Goal: Task Accomplishment & Management: Use online tool/utility

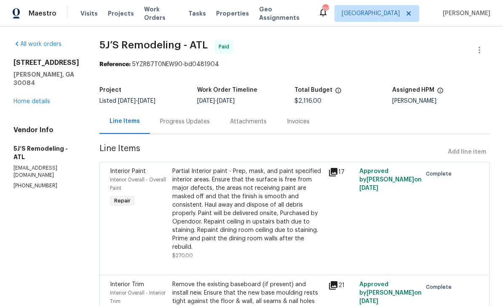
click at [163, 17] on span "Work Orders" at bounding box center [161, 13] width 34 height 17
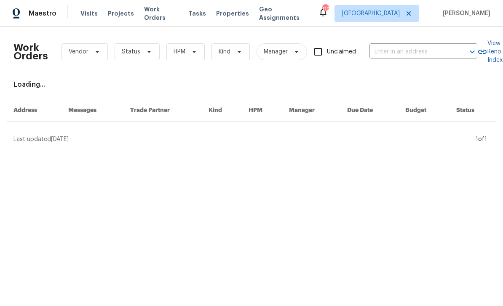
click at [426, 56] on input "text" at bounding box center [411, 51] width 84 height 13
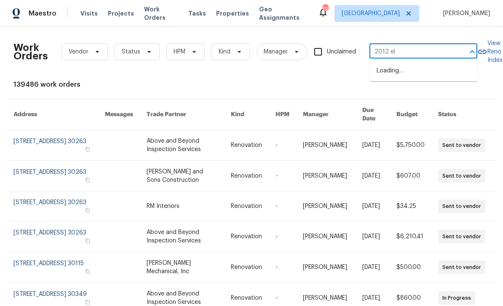
type input "2012 elm"
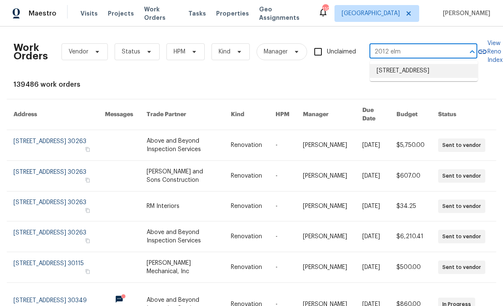
click at [435, 68] on li "[STREET_ADDRESS]" at bounding box center [424, 71] width 108 height 14
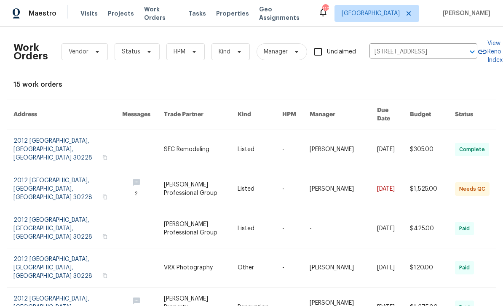
click at [39, 169] on link at bounding box center [67, 189] width 109 height 40
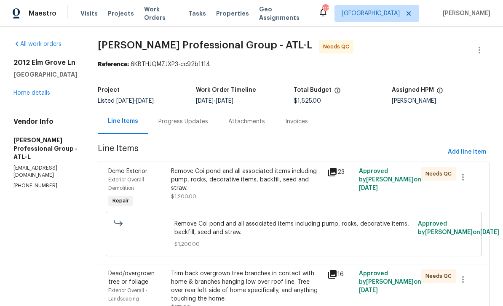
click at [193, 120] on div "Progress Updates" at bounding box center [183, 122] width 50 height 8
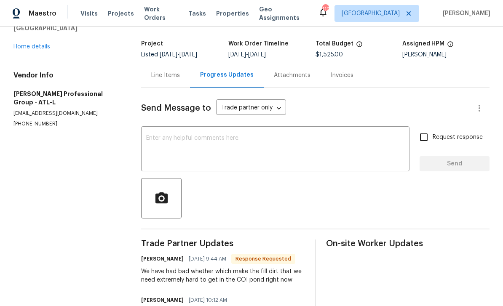
scroll to position [10, 0]
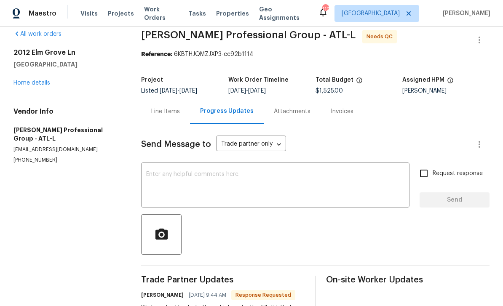
click at [172, 107] on div "Line Items" at bounding box center [165, 111] width 29 height 8
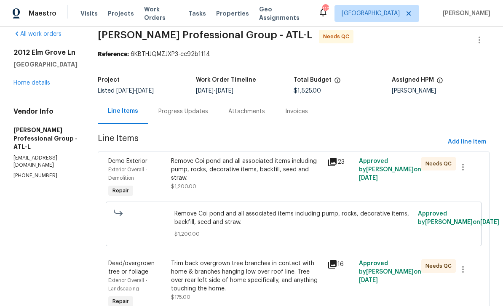
click at [337, 158] on icon at bounding box center [332, 162] width 8 height 8
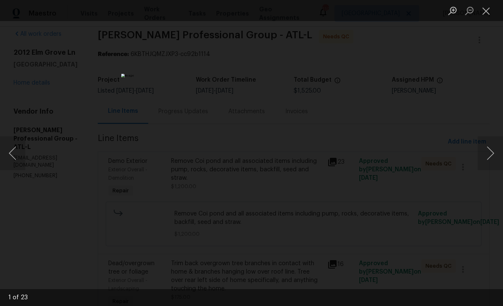
click at [481, 156] on button "Next image" at bounding box center [490, 153] width 25 height 34
click at [482, 157] on button "Next image" at bounding box center [490, 153] width 25 height 34
click at [484, 156] on button "Next image" at bounding box center [490, 153] width 25 height 34
click at [485, 158] on button "Next image" at bounding box center [490, 153] width 25 height 34
click at [488, 159] on button "Next image" at bounding box center [490, 153] width 25 height 34
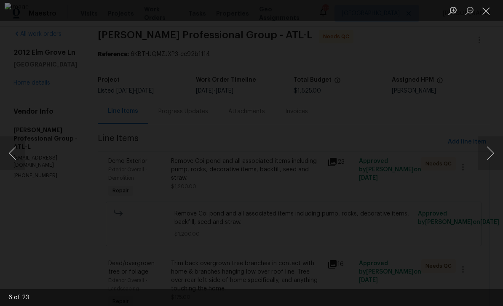
click at [485, 159] on button "Next image" at bounding box center [490, 153] width 25 height 34
click at [486, 159] on button "Next image" at bounding box center [490, 153] width 25 height 34
click at [489, 159] on button "Next image" at bounding box center [490, 153] width 25 height 34
click at [489, 154] on button "Next image" at bounding box center [490, 153] width 25 height 34
click at [490, 153] on button "Next image" at bounding box center [490, 153] width 25 height 34
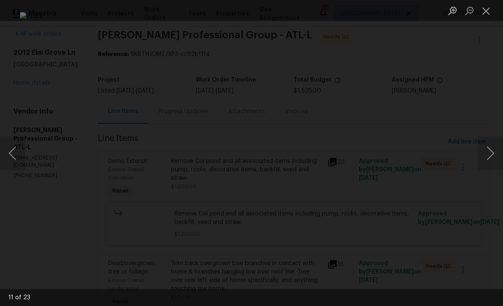
click at [486, 154] on button "Next image" at bounding box center [490, 153] width 25 height 34
click at [487, 11] on button "Close lightbox" at bounding box center [486, 10] width 17 height 15
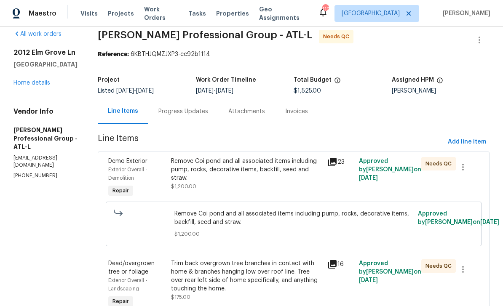
click at [268, 157] on div "Remove Coi pond and all associated items including pump, rocks, decorative item…" at bounding box center [247, 169] width 152 height 25
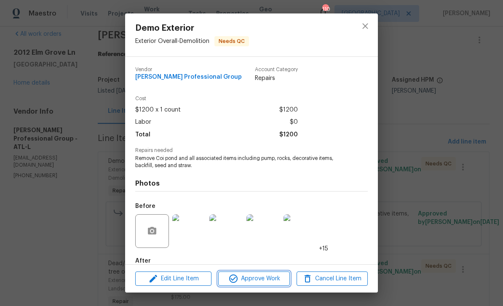
click at [276, 278] on span "Approve Work" at bounding box center [254, 279] width 66 height 11
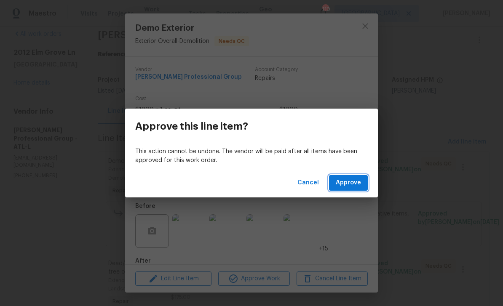
click at [363, 187] on button "Approve" at bounding box center [348, 183] width 39 height 16
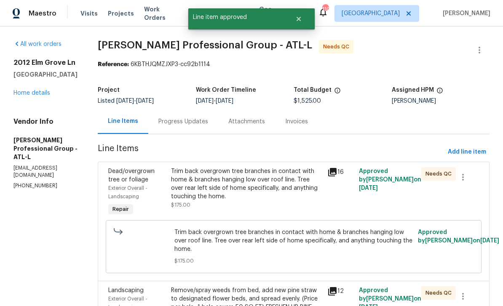
click at [293, 194] on div "Trim back overgrown tree branches in contact with home & branches hanging low o…" at bounding box center [247, 184] width 152 height 34
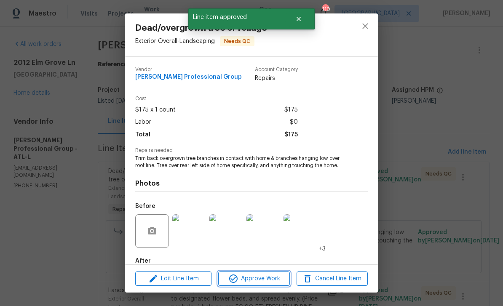
click at [278, 277] on span "Approve Work" at bounding box center [254, 279] width 66 height 11
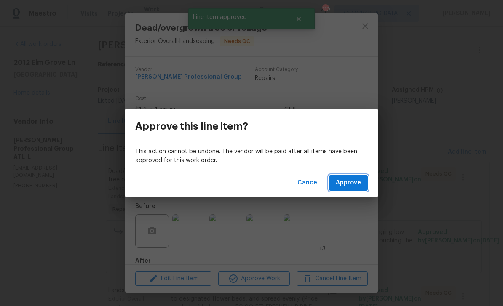
click at [354, 182] on span "Approve" at bounding box center [348, 183] width 25 height 11
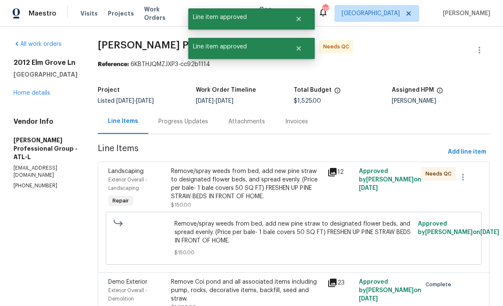
click at [40, 92] on link "Home details" at bounding box center [31, 93] width 37 height 6
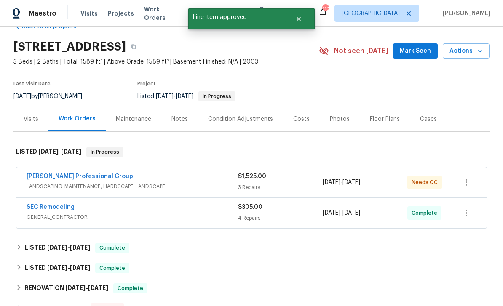
scroll to position [32, 0]
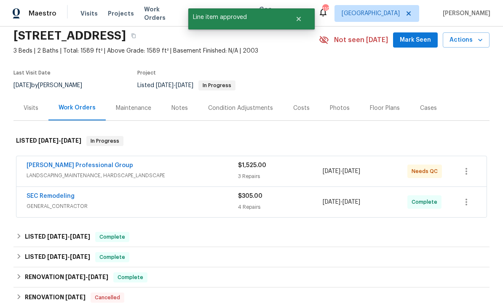
click at [94, 167] on link "[PERSON_NAME] Professional Group" at bounding box center [80, 166] width 107 height 6
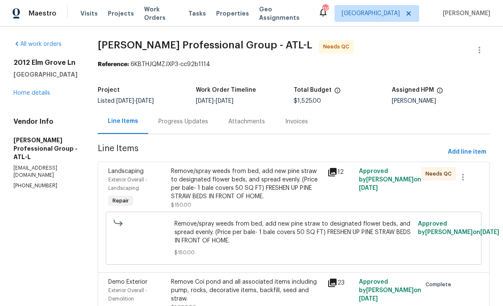
click at [271, 192] on div "Remove/spray weeds from bed, add new pine straw to designated flower beds, and …" at bounding box center [247, 184] width 152 height 34
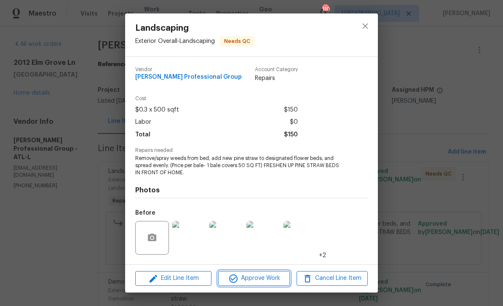
click at [273, 278] on span "Approve Work" at bounding box center [254, 278] width 66 height 11
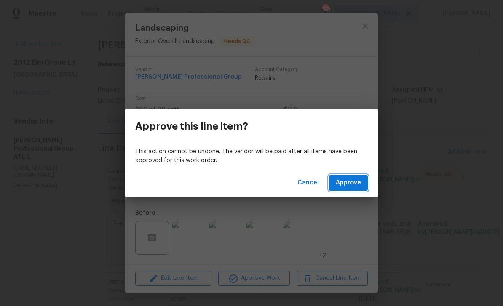
click at [355, 181] on span "Approve" at bounding box center [348, 183] width 25 height 11
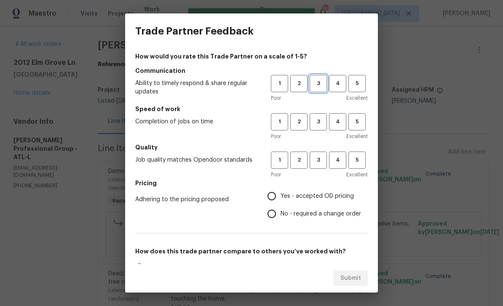
click at [323, 90] on button "3" at bounding box center [318, 83] width 17 height 17
click at [324, 122] on span "3" at bounding box center [318, 122] width 16 height 10
click at [320, 162] on span "3" at bounding box center [318, 160] width 16 height 10
click at [277, 197] on input "Yes - accepted OD pricing" at bounding box center [272, 196] width 18 height 18
radio input "true"
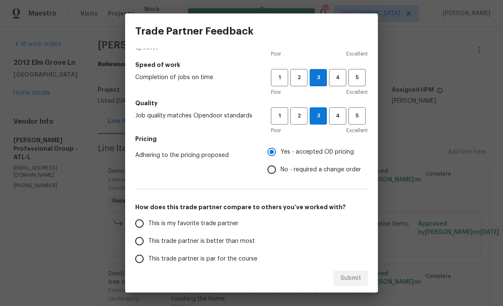
scroll to position [47, 0]
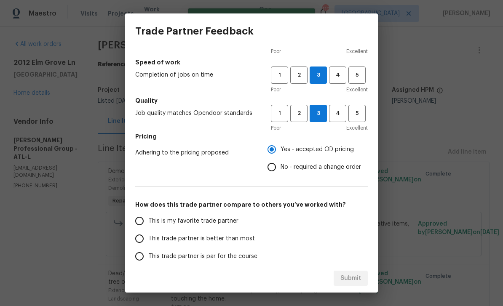
click at [269, 243] on div "This is my favorite trade partner This trade partner is better than most This t…" at bounding box center [251, 256] width 232 height 88
click at [248, 256] on span "This trade partner is par for the course" at bounding box center [202, 256] width 109 height 9
click at [148, 256] on input "This trade partner is par for the course" at bounding box center [140, 257] width 18 height 18
click at [359, 281] on span "Submit" at bounding box center [350, 278] width 21 height 11
radio input "true"
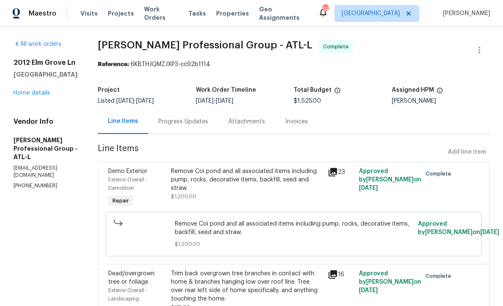
radio input "false"
click at [36, 94] on link "Home details" at bounding box center [31, 93] width 37 height 6
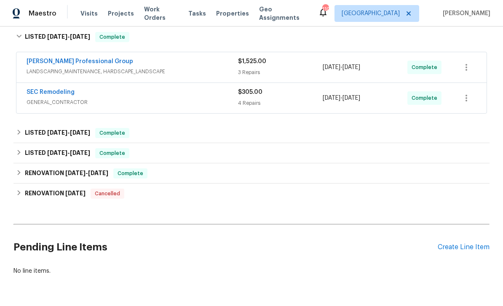
scroll to position [135, 0]
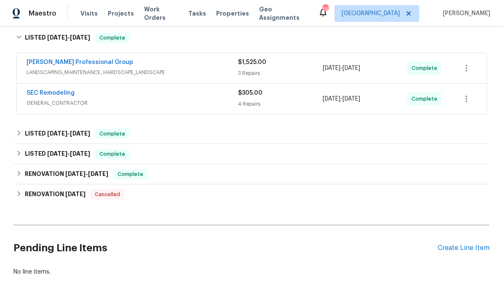
click at [447, 248] on div "Create Line Item" at bounding box center [464, 248] width 52 height 8
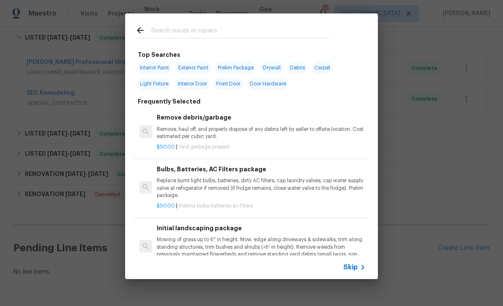
click at [203, 25] on input "text" at bounding box center [240, 31] width 179 height 13
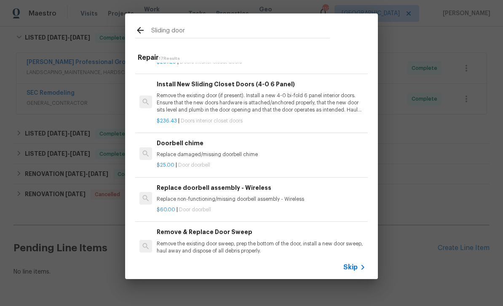
scroll to position [168, 0]
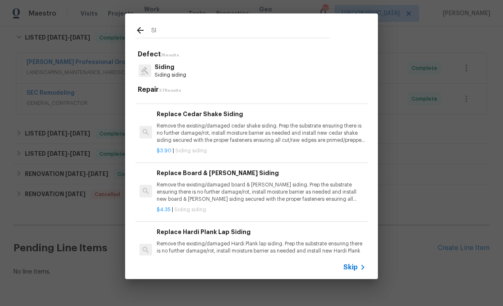
type input "S"
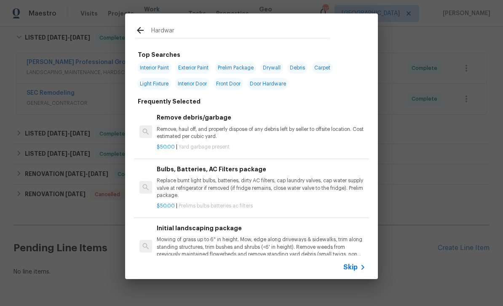
type input "Hardware"
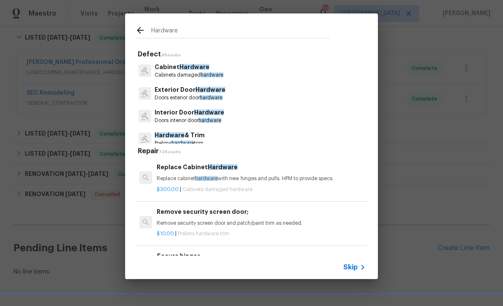
click at [223, 94] on p "Exterior Door Hardware" at bounding box center [190, 89] width 71 height 9
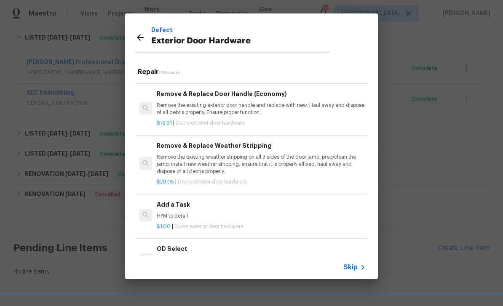
scroll to position [113, 0]
click at [186, 207] on div "Add a Task HPM to detail" at bounding box center [261, 209] width 209 height 20
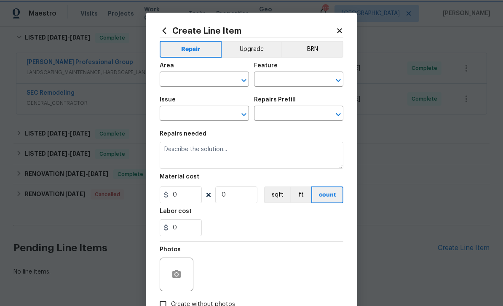
type input "Interior Door"
type input "Exterior Door Hardware"
type input "Add a Task $1.00"
type textarea "HPM to detail"
type input "1"
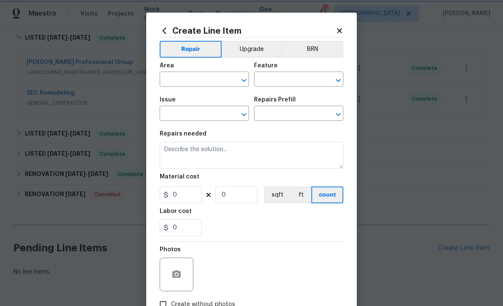
type input "1"
click at [189, 79] on input "text" at bounding box center [193, 80] width 66 height 13
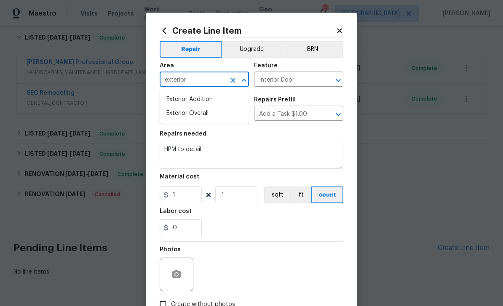
click at [220, 119] on li "Exterior Overall" at bounding box center [204, 114] width 89 height 14
type input "Exterior Overall"
click at [286, 81] on input "Interior Door" at bounding box center [287, 80] width 66 height 13
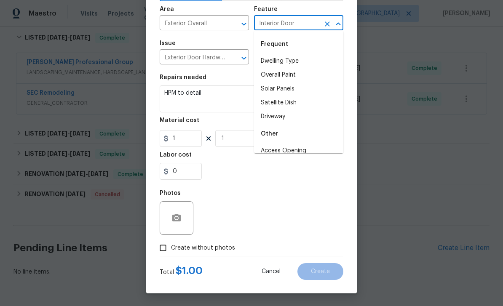
scroll to position [58, 0]
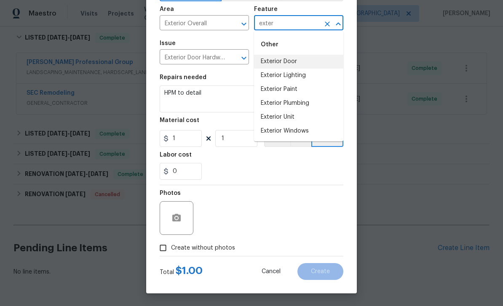
click at [300, 66] on li "Exterior Door" at bounding box center [298, 62] width 89 height 14
type input "Exterior Door"
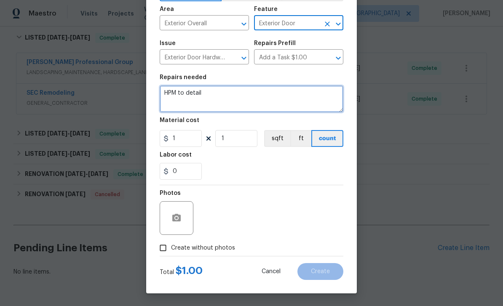
click at [251, 100] on textarea "HPM to detail" at bounding box center [252, 98] width 184 height 27
type textarea "H"
type textarea "Please repair sliding glass door lock"
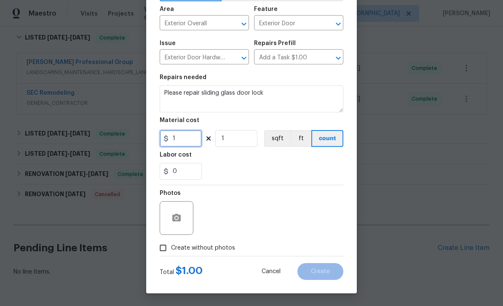
click at [188, 137] on input "1" at bounding box center [181, 138] width 42 height 17
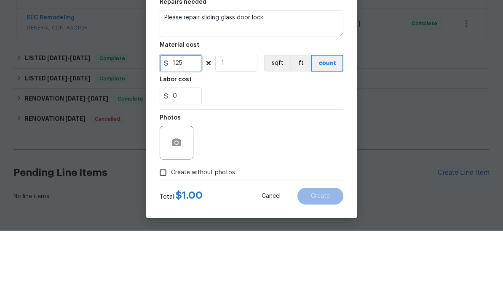
type input "125"
click at [296, 163] on div "0" at bounding box center [252, 171] width 184 height 17
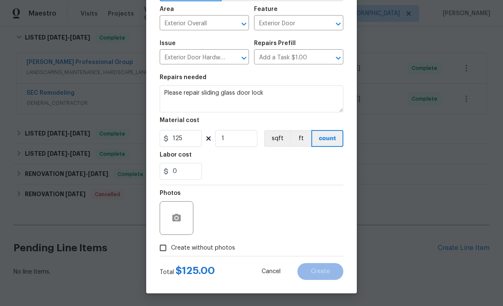
click at [165, 247] on input "Create without photos" at bounding box center [163, 248] width 16 height 16
checkbox input "true"
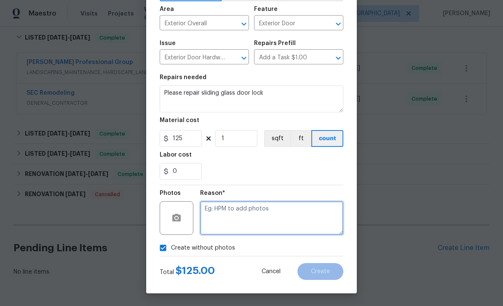
click at [260, 220] on textarea at bounding box center [271, 218] width 143 height 34
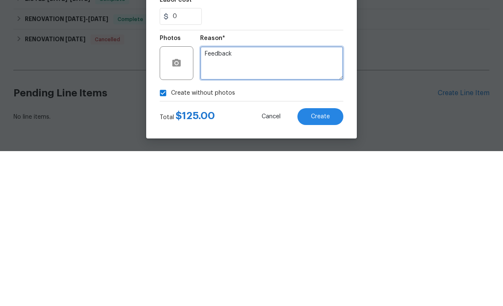
type textarea "Feedback"
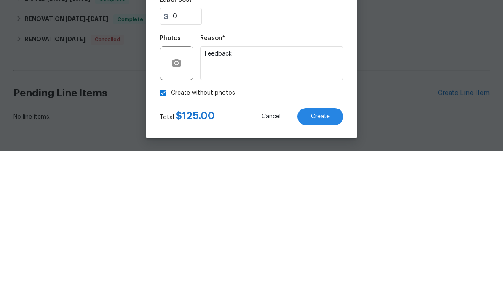
click at [260, 240] on div "Create without photos" at bounding box center [252, 248] width 184 height 16
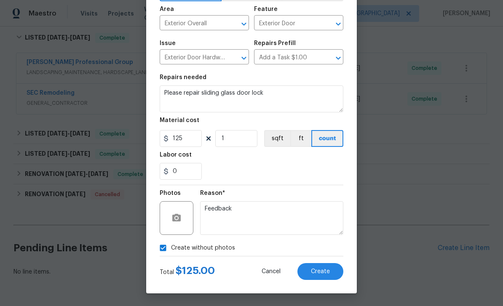
click at [323, 275] on button "Create" at bounding box center [320, 271] width 46 height 17
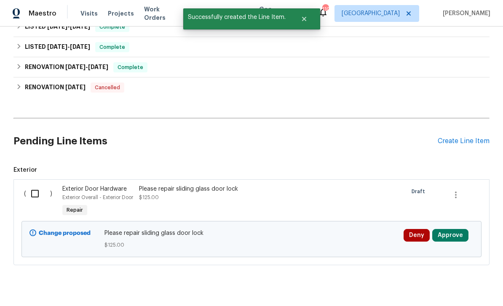
scroll to position [240, 0]
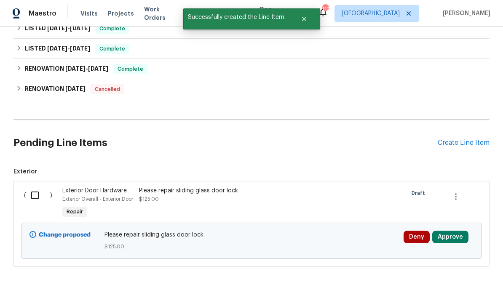
click at [452, 231] on button "Approve" at bounding box center [450, 237] width 36 height 13
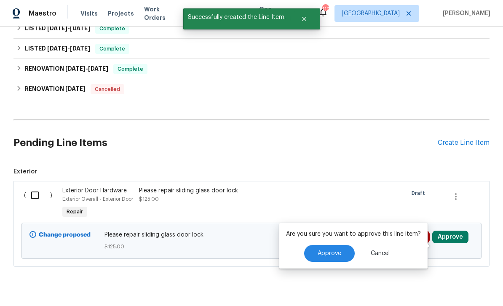
click at [324, 251] on span "Approve" at bounding box center [330, 254] width 24 height 6
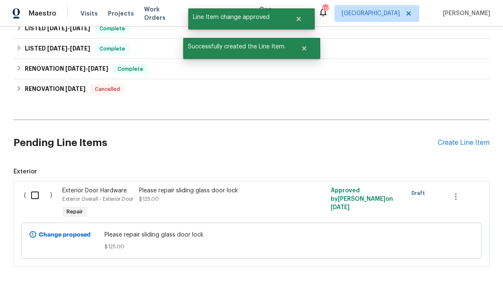
click at [33, 187] on input "checkbox" at bounding box center [38, 196] width 24 height 18
checkbox input "true"
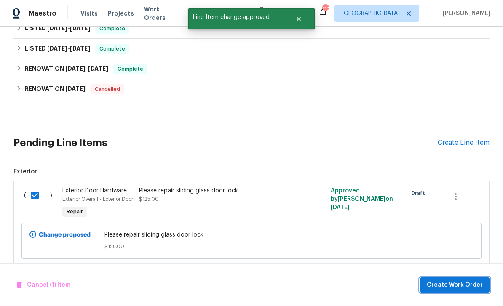
click at [465, 281] on span "Create Work Order" at bounding box center [455, 285] width 56 height 11
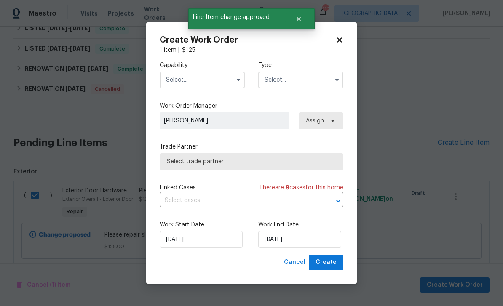
click at [196, 80] on input "text" at bounding box center [202, 80] width 85 height 17
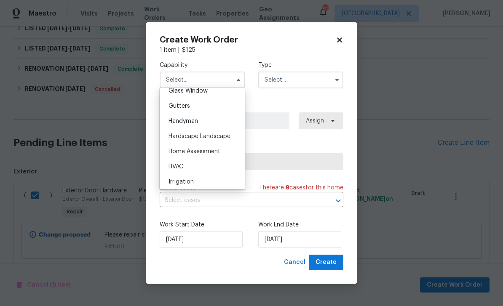
scroll to position [441, 0]
click at [218, 119] on div "Handyman" at bounding box center [202, 120] width 81 height 15
type input "Handyman"
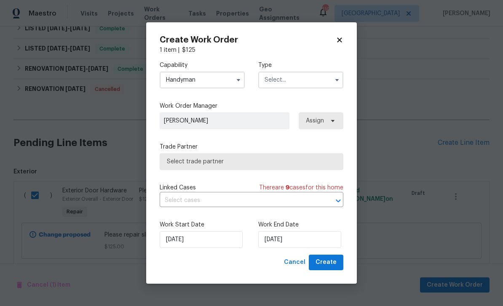
click at [297, 76] on input "text" at bounding box center [300, 80] width 85 height 17
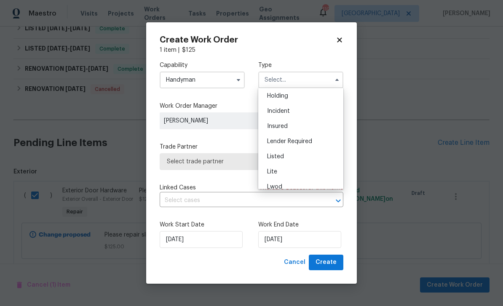
scroll to position [45, 0]
click at [307, 144] on div "Listed" at bounding box center [300, 143] width 81 height 15
type input "Listed"
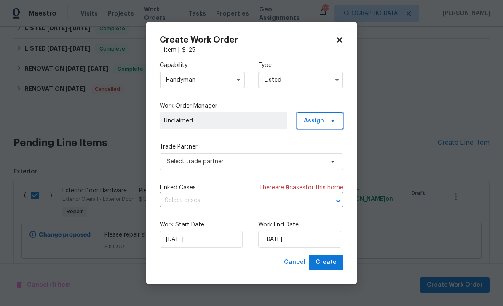
click at [331, 123] on icon at bounding box center [332, 121] width 7 height 7
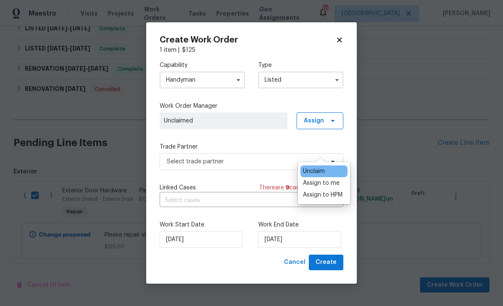
click at [338, 179] on div "Assign to me" at bounding box center [321, 183] width 37 height 8
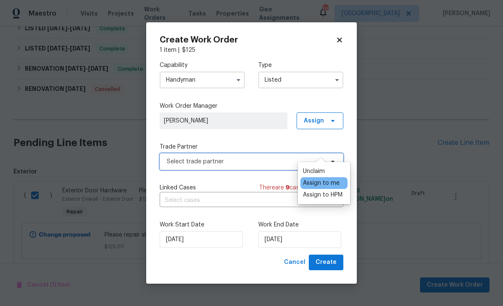
click at [254, 164] on span "Select trade partner" at bounding box center [245, 162] width 157 height 8
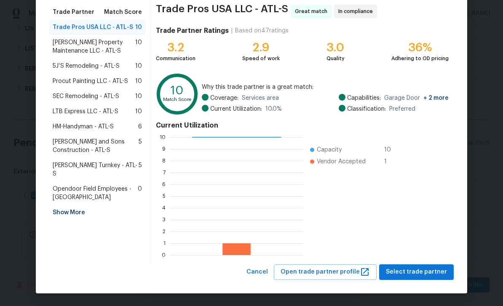
scroll to position [65, 0]
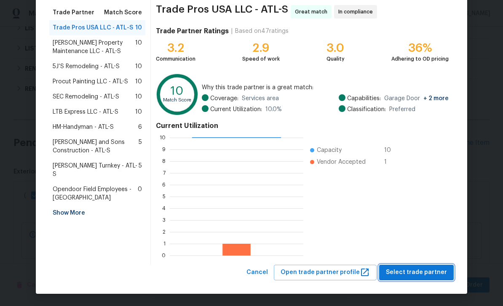
click at [422, 273] on span "Select trade partner" at bounding box center [416, 272] width 61 height 11
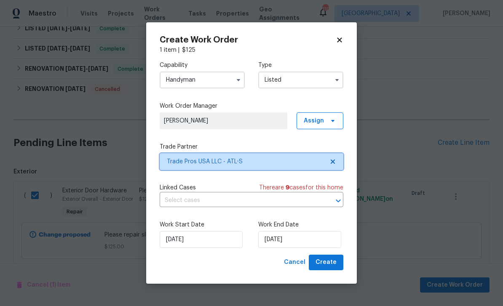
scroll to position [0, 0]
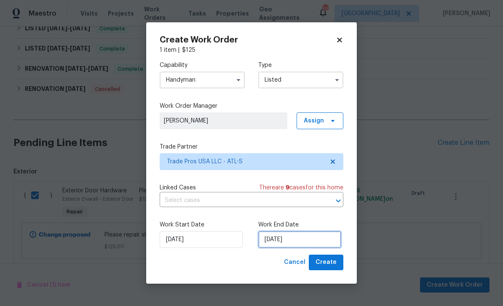
click at [318, 238] on input "[DATE]" at bounding box center [299, 239] width 83 height 17
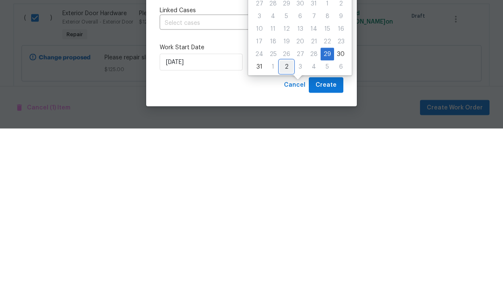
click at [286, 238] on div "2" at bounding box center [286, 244] width 13 height 12
type input "[DATE]"
select select "8"
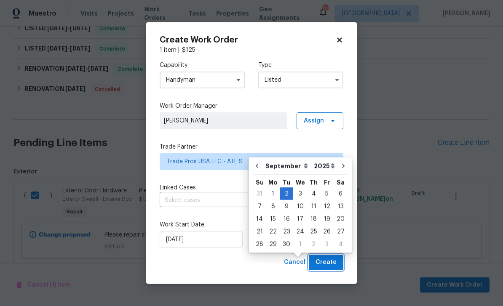
click at [332, 265] on span "Create" at bounding box center [325, 262] width 21 height 11
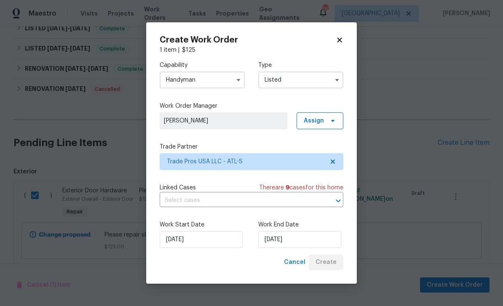
checkbox input "false"
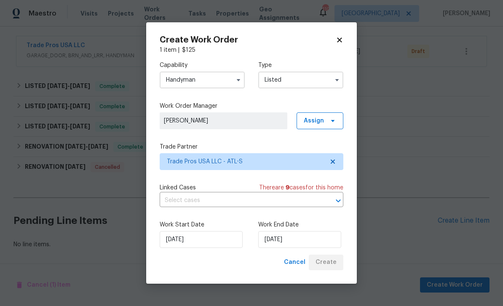
scroll to position [125, 0]
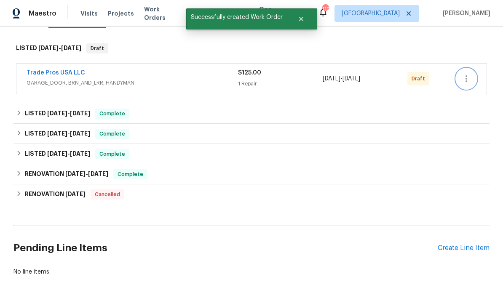
click at [468, 74] on icon "button" at bounding box center [466, 79] width 10 height 10
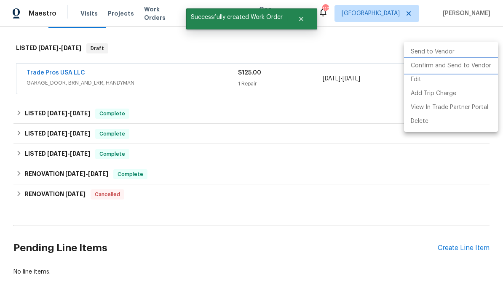
click at [464, 68] on li "Confirm and Send to Vendor" at bounding box center [451, 66] width 94 height 14
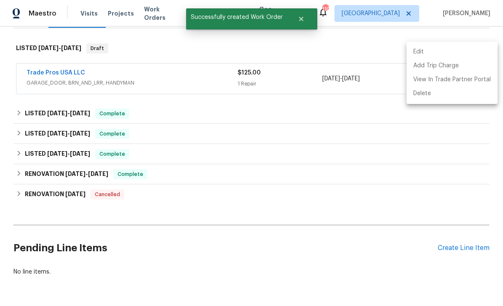
click at [320, 18] on div at bounding box center [251, 153] width 503 height 306
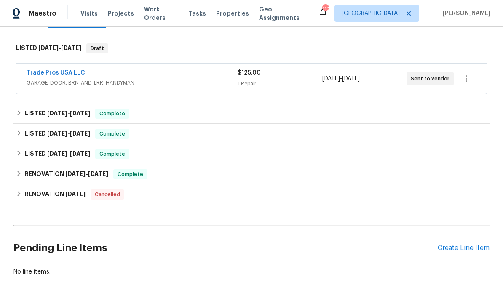
click at [65, 70] on link "Trade Pros USA LLC" at bounding box center [56, 73] width 59 height 6
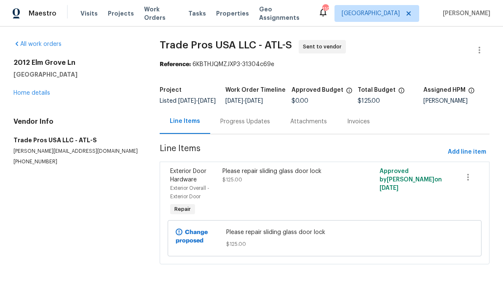
click at [302, 184] on div "Please repair sliding glass door lock $125.00" at bounding box center [285, 175] width 126 height 17
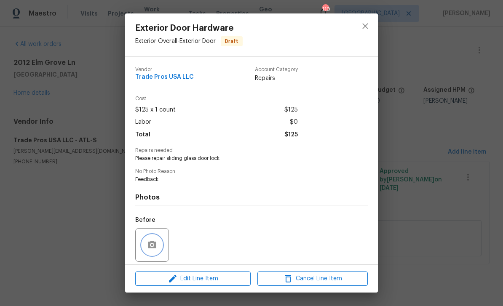
click at [160, 245] on button "button" at bounding box center [152, 245] width 20 height 20
